Goal: Browse casually: Explore the website without a specific task or goal

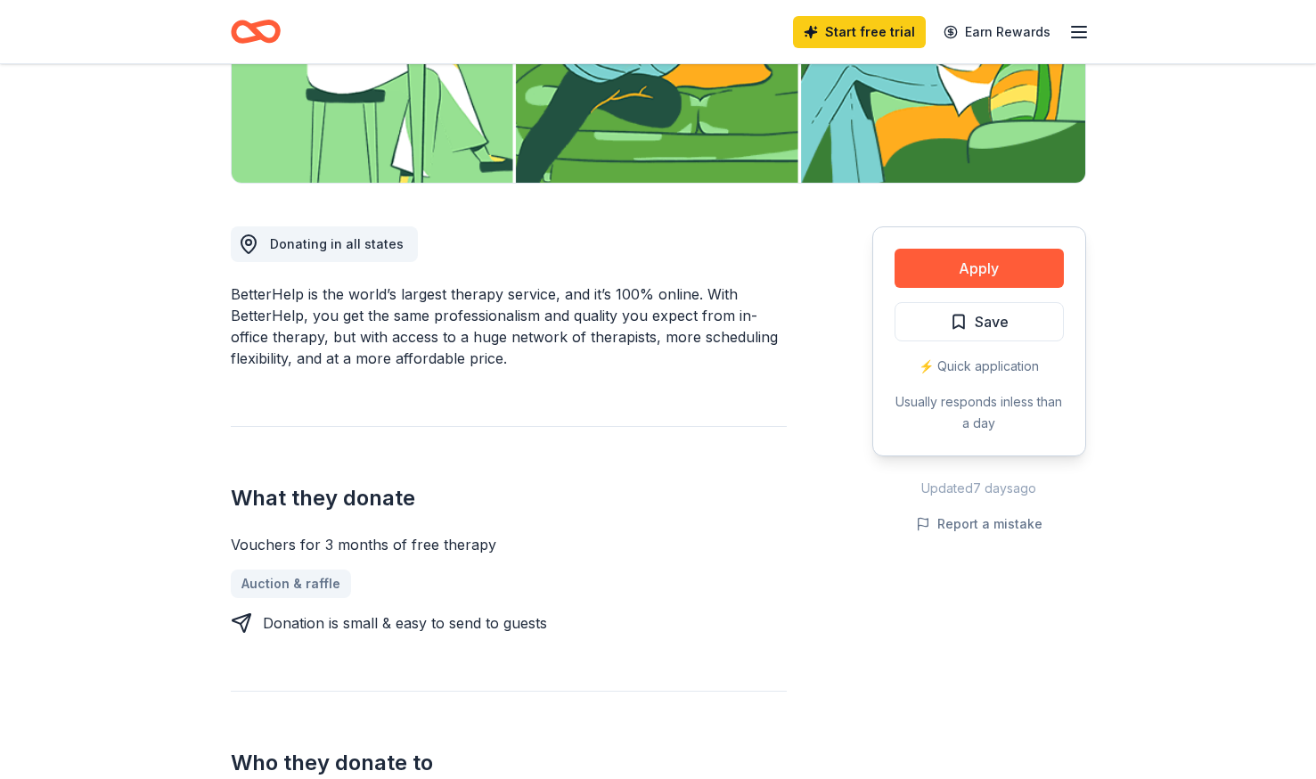
scroll to position [357, 0]
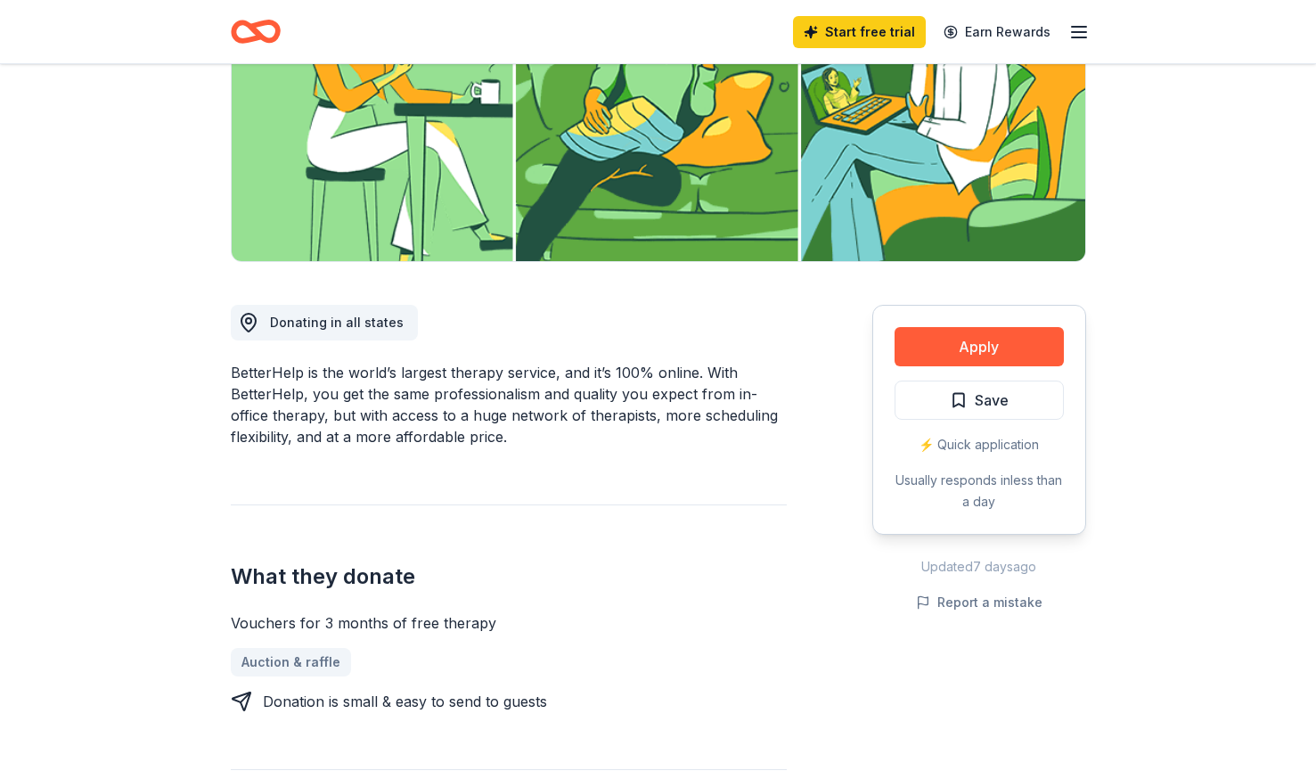
scroll to position [365, 0]
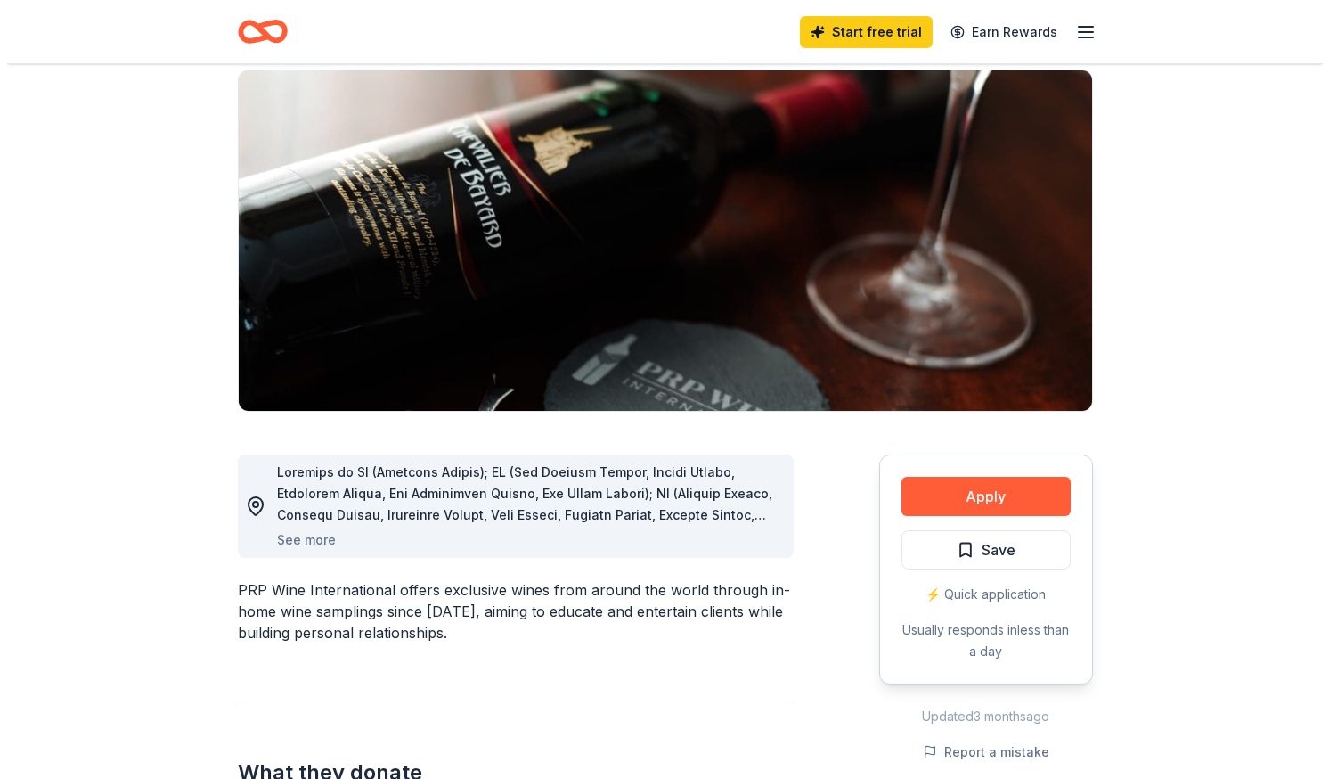
scroll to position [133, 0]
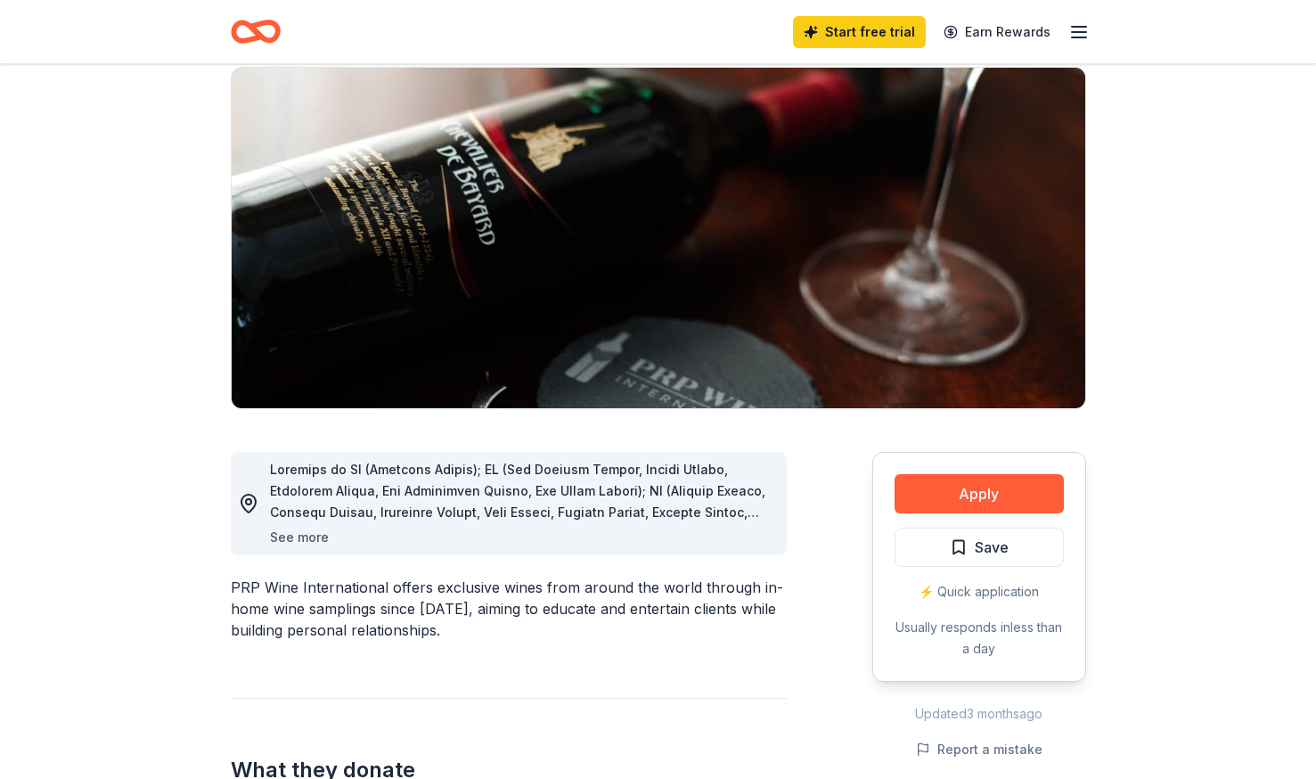
click at [305, 533] on button "See more" at bounding box center [299, 537] width 59 height 21
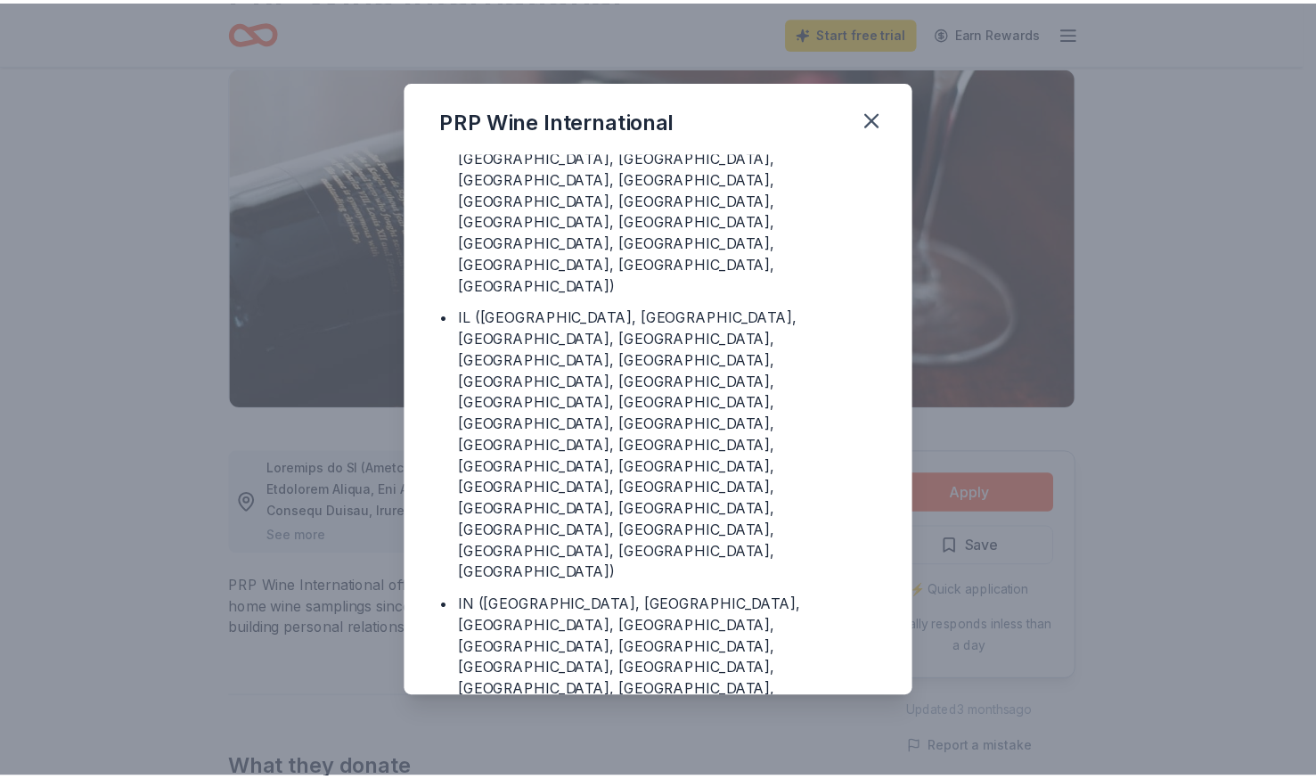
scroll to position [396, 0]
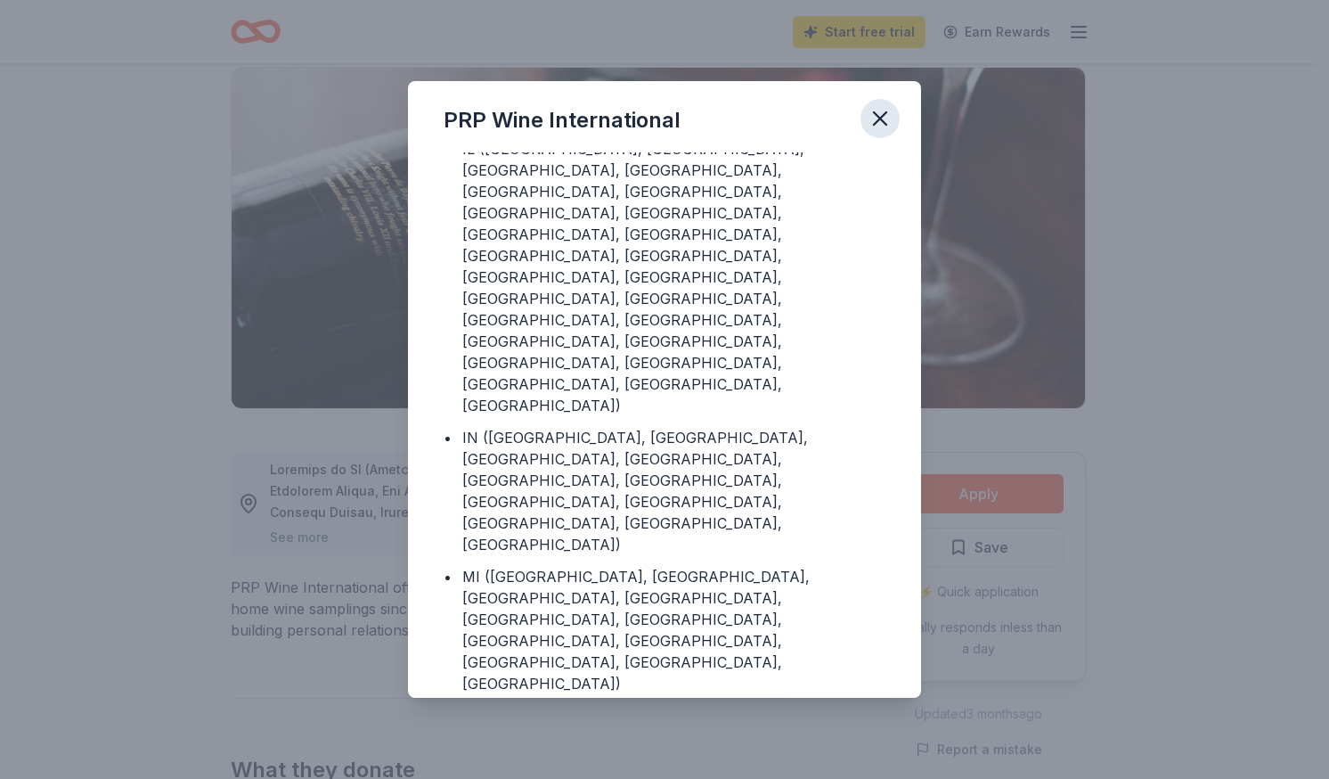
click at [878, 119] on icon "button" at bounding box center [880, 118] width 12 height 12
